Goal: Navigation & Orientation: Find specific page/section

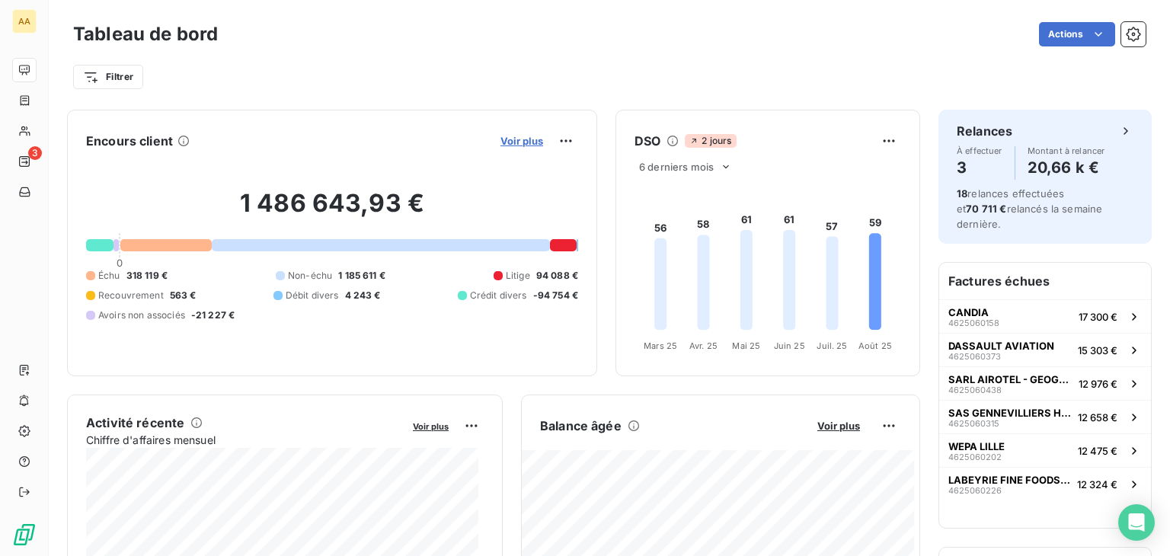
click at [507, 146] on span "Voir plus" at bounding box center [521, 141] width 43 height 12
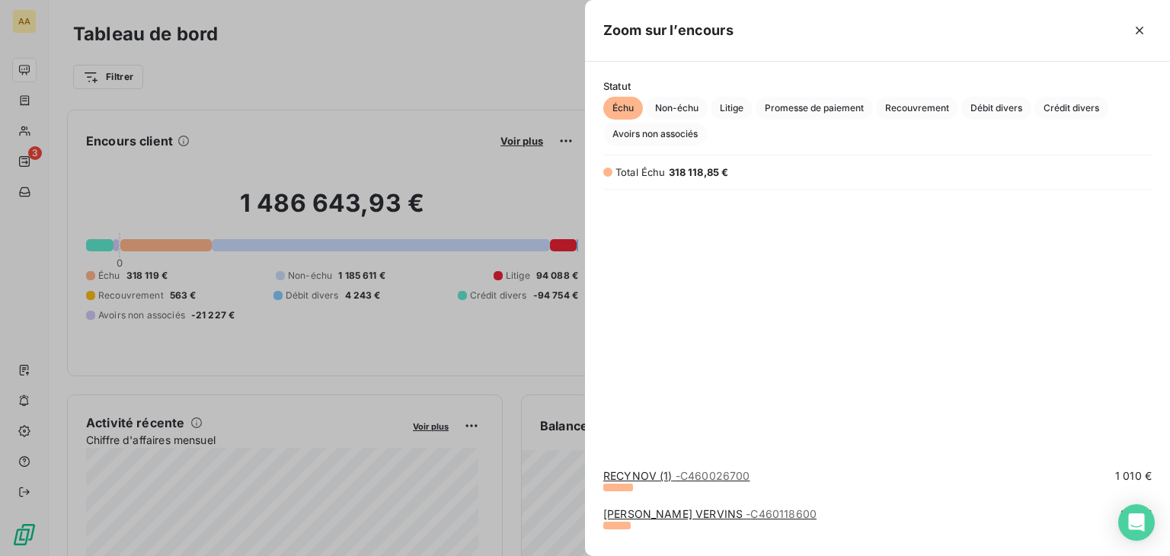
scroll to position [2209, 0]
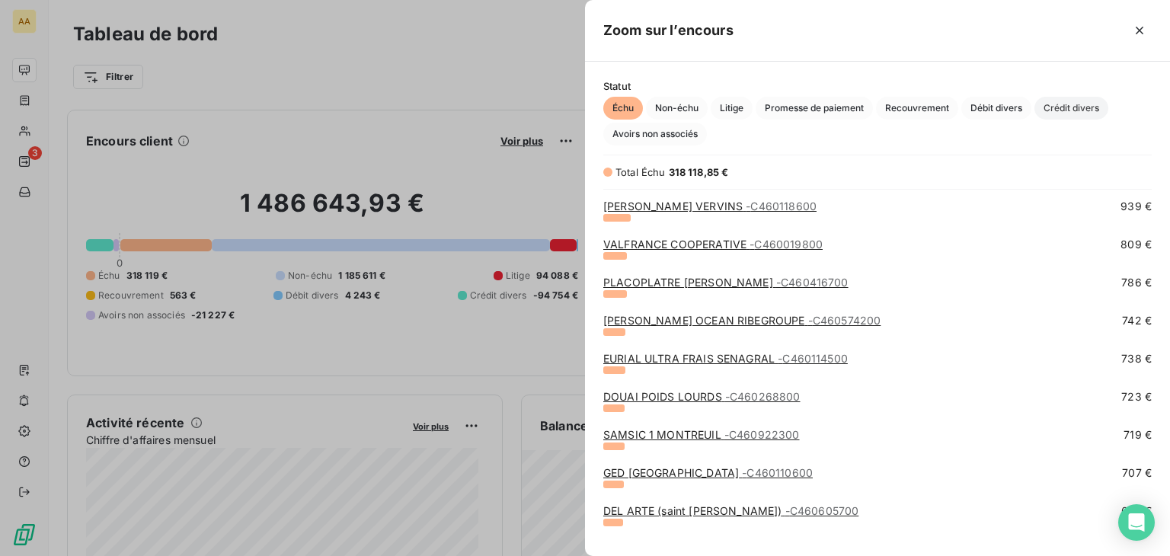
click at [1088, 110] on span "Crédit divers" at bounding box center [1071, 108] width 74 height 23
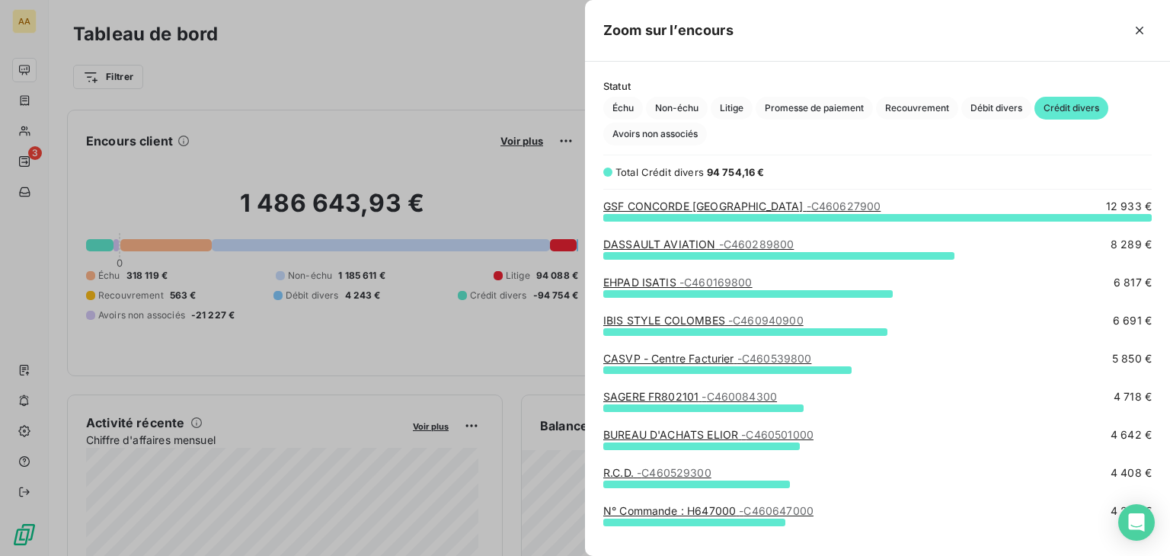
scroll to position [327, 573]
click at [984, 109] on span "Débit divers" at bounding box center [996, 108] width 70 height 23
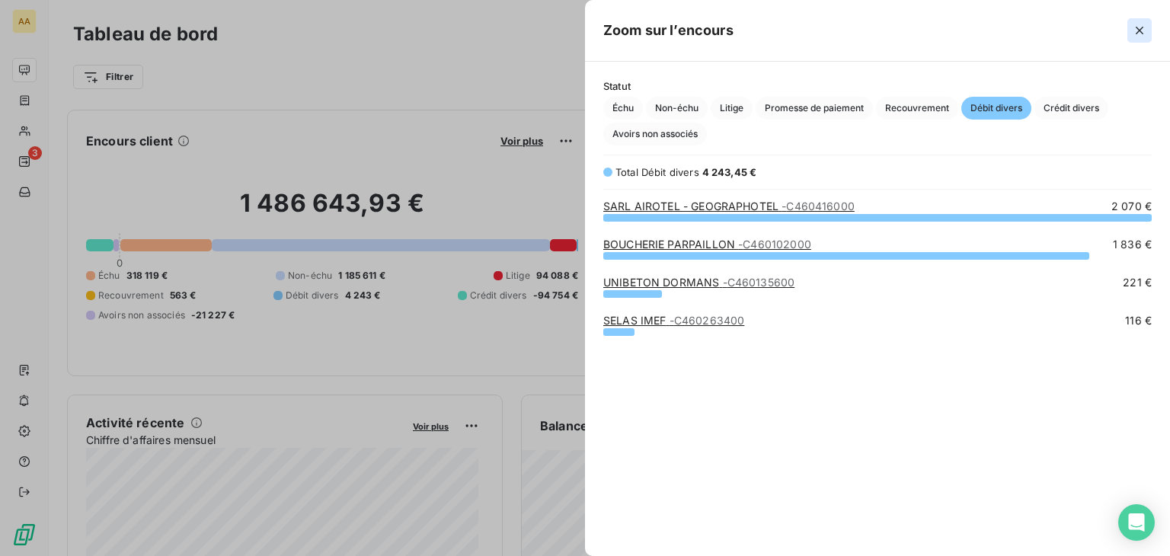
click at [1139, 31] on icon "button" at bounding box center [1140, 31] width 8 height 8
